Goal: Task Accomplishment & Management: Use online tool/utility

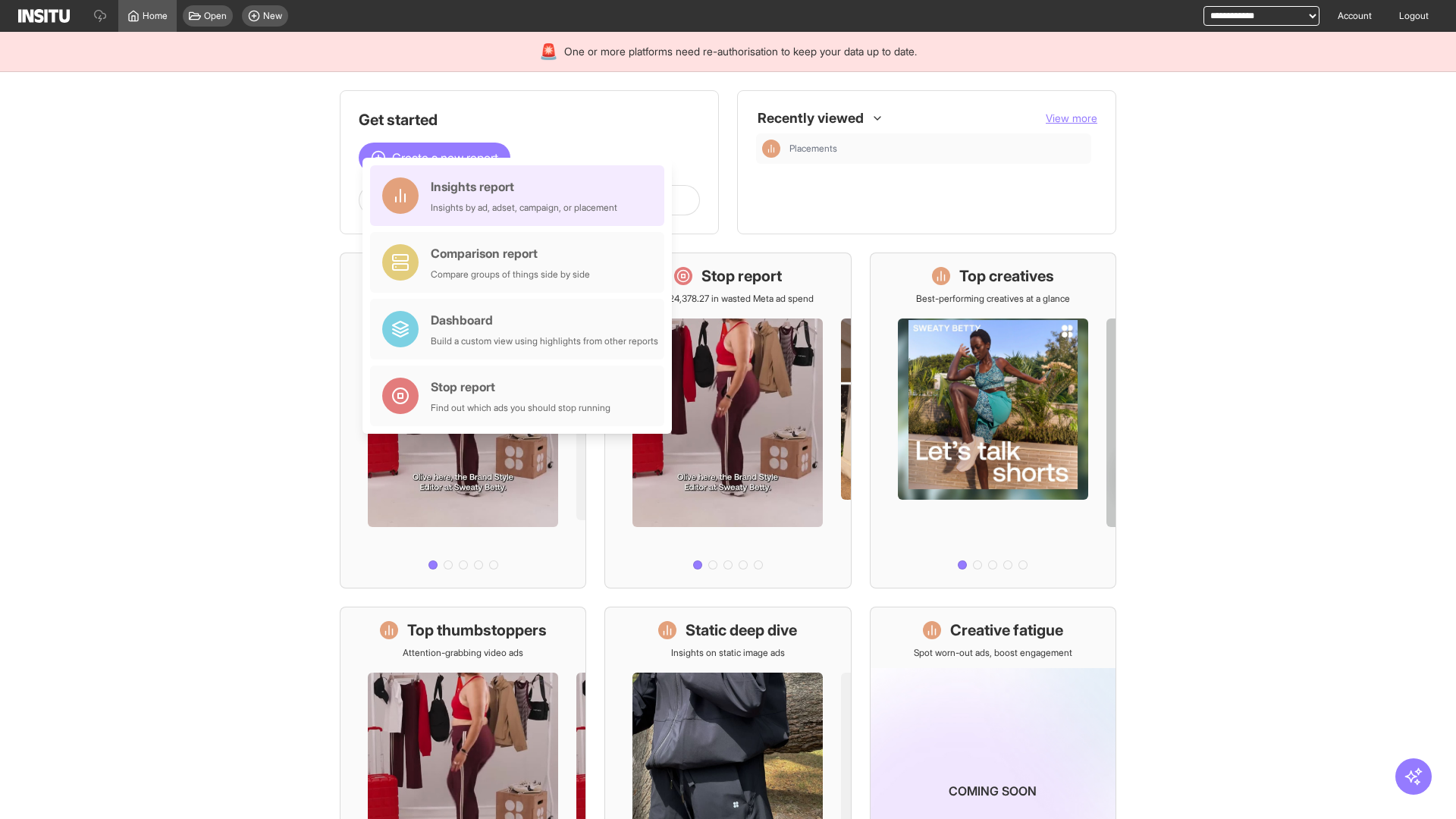
click at [521, 196] on div "Insights report Insights by ad, adset, campaign, or placement" at bounding box center [524, 195] width 187 height 36
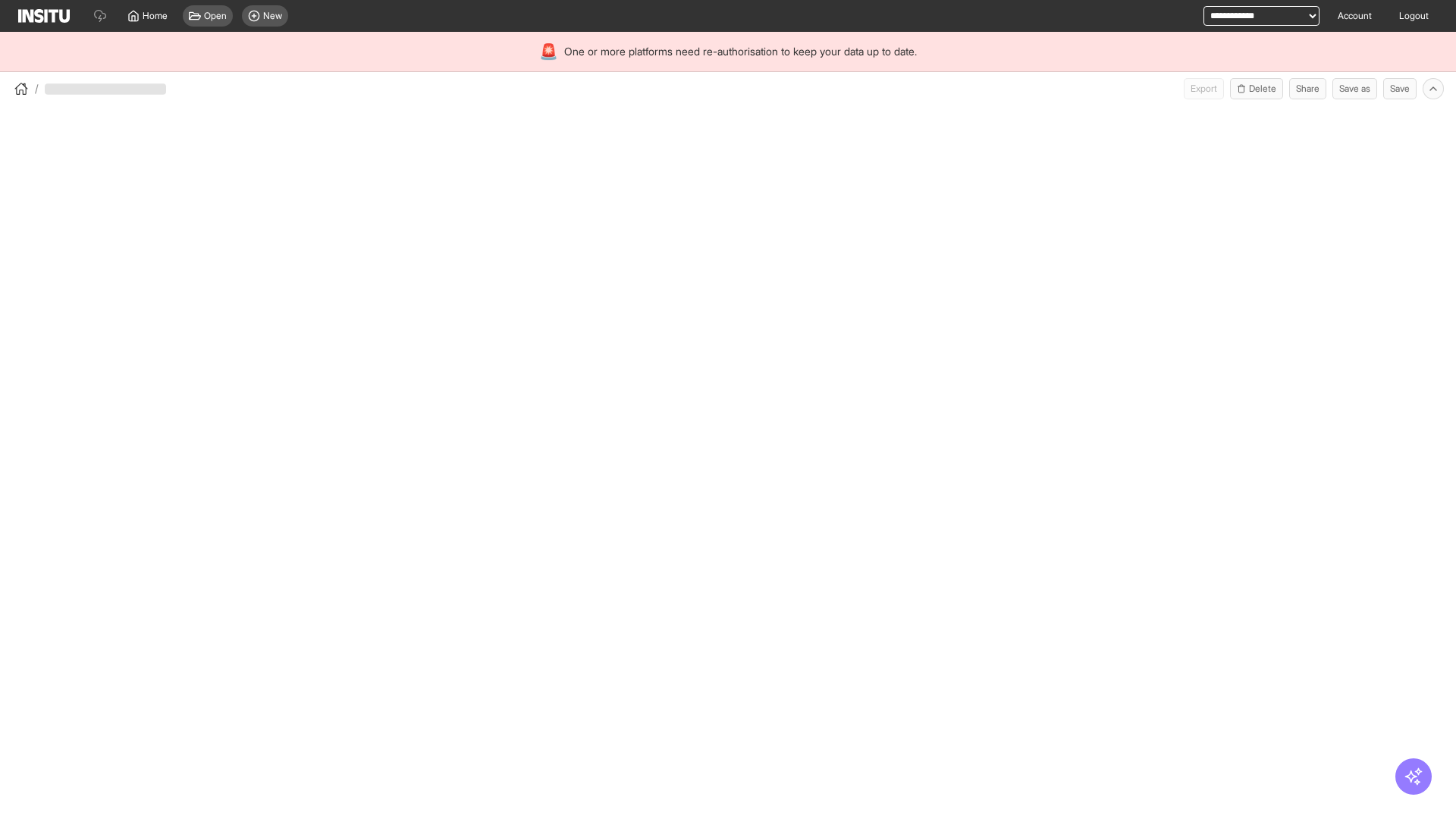
select select "**"
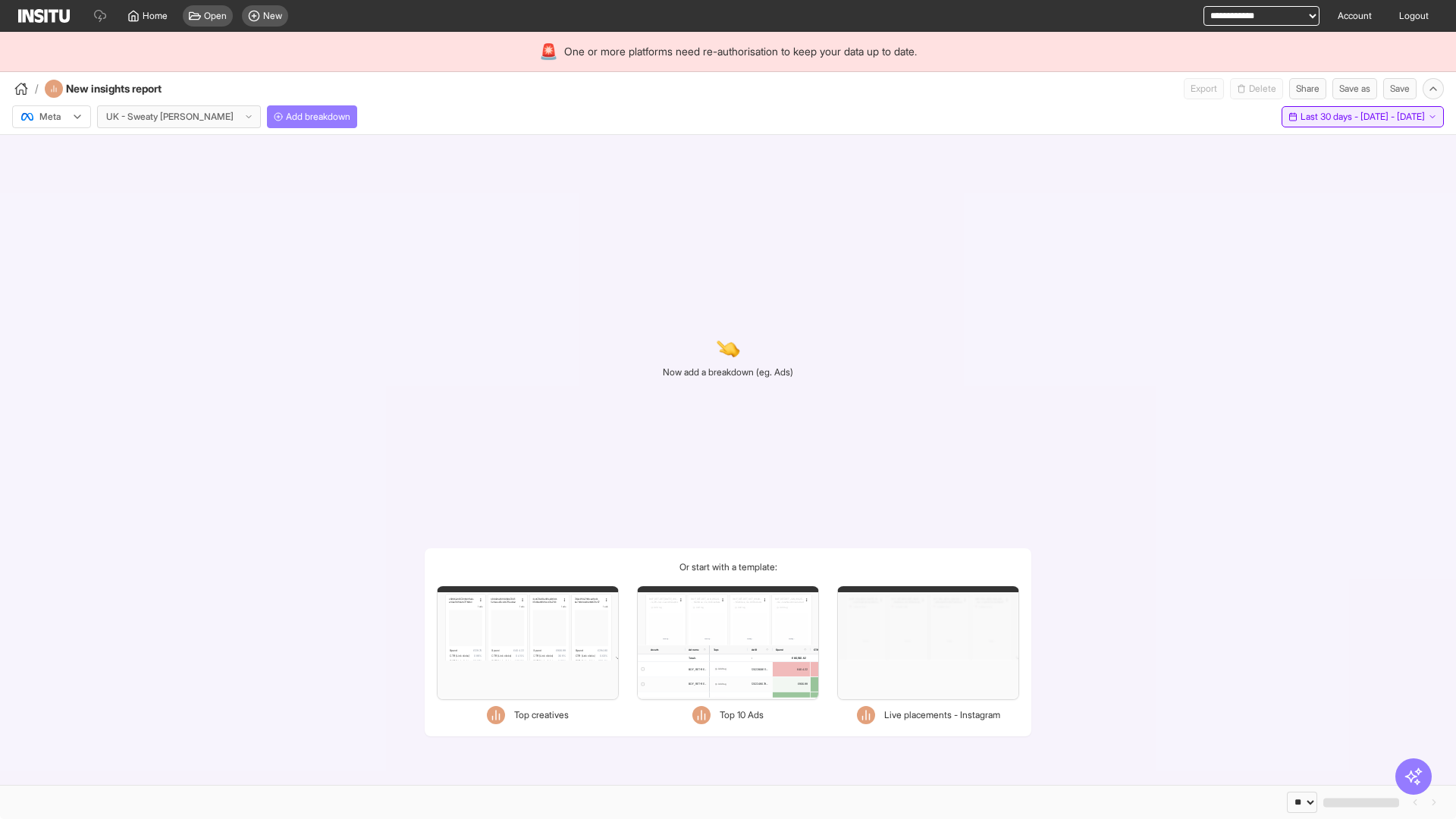
click at [1327, 117] on span "Last 30 days - [DATE] - [DATE]" at bounding box center [1362, 116] width 125 height 12
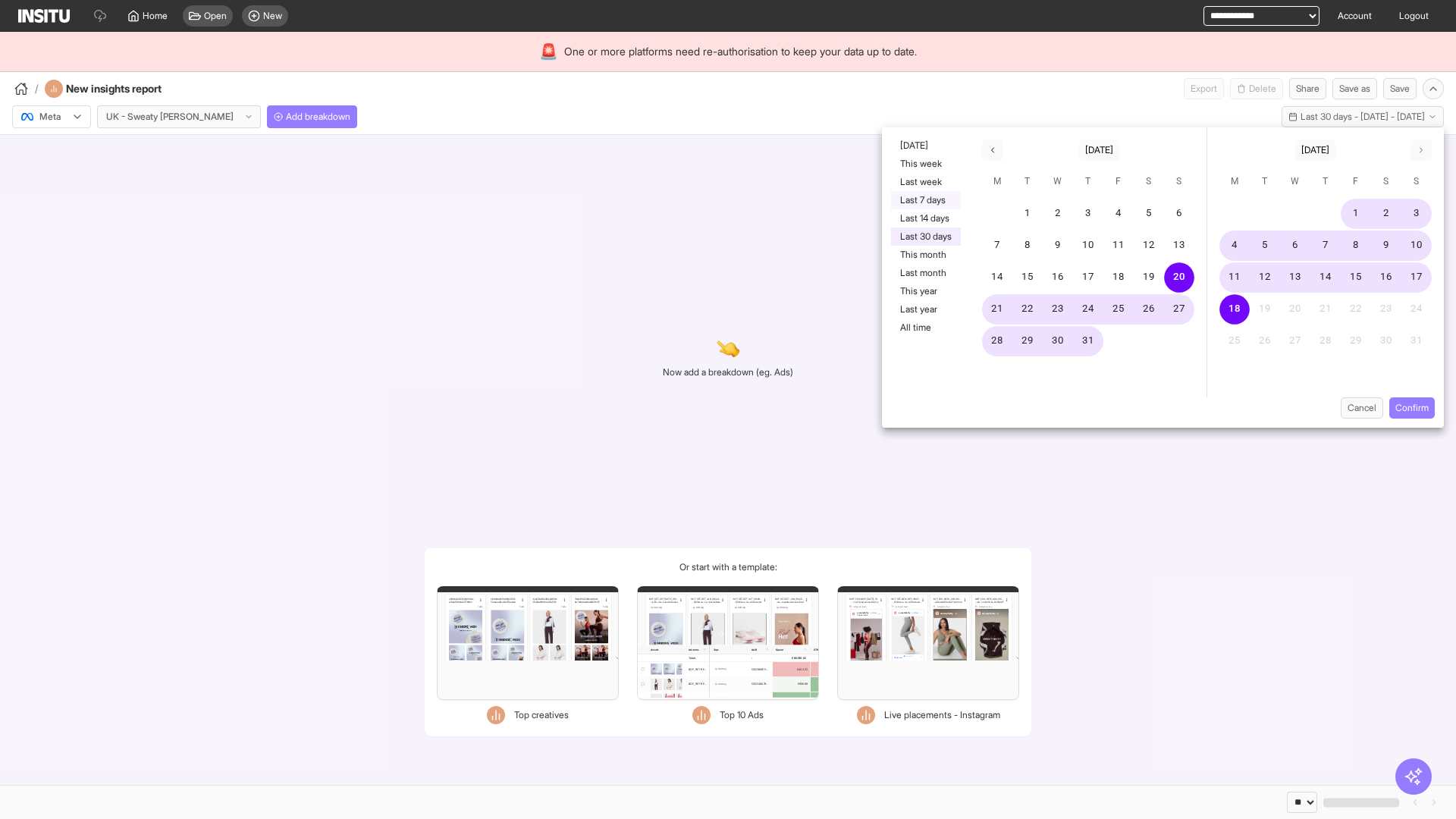
click at [924, 200] on button "Last 7 days" at bounding box center [925, 200] width 70 height 18
